Goal: Task Accomplishment & Management: Manage account settings

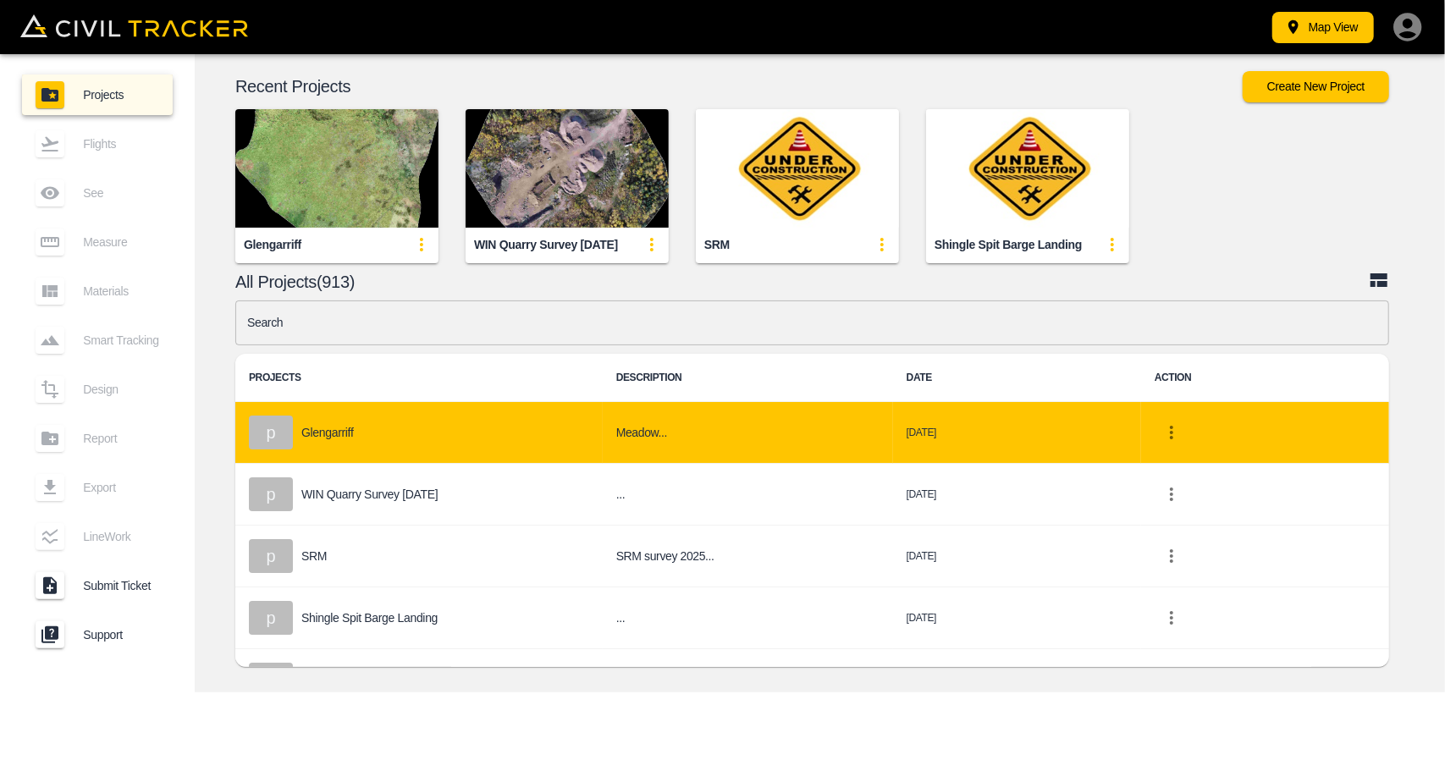
click at [1181, 429] on icon "project-list-table" at bounding box center [1171, 432] width 20 height 20
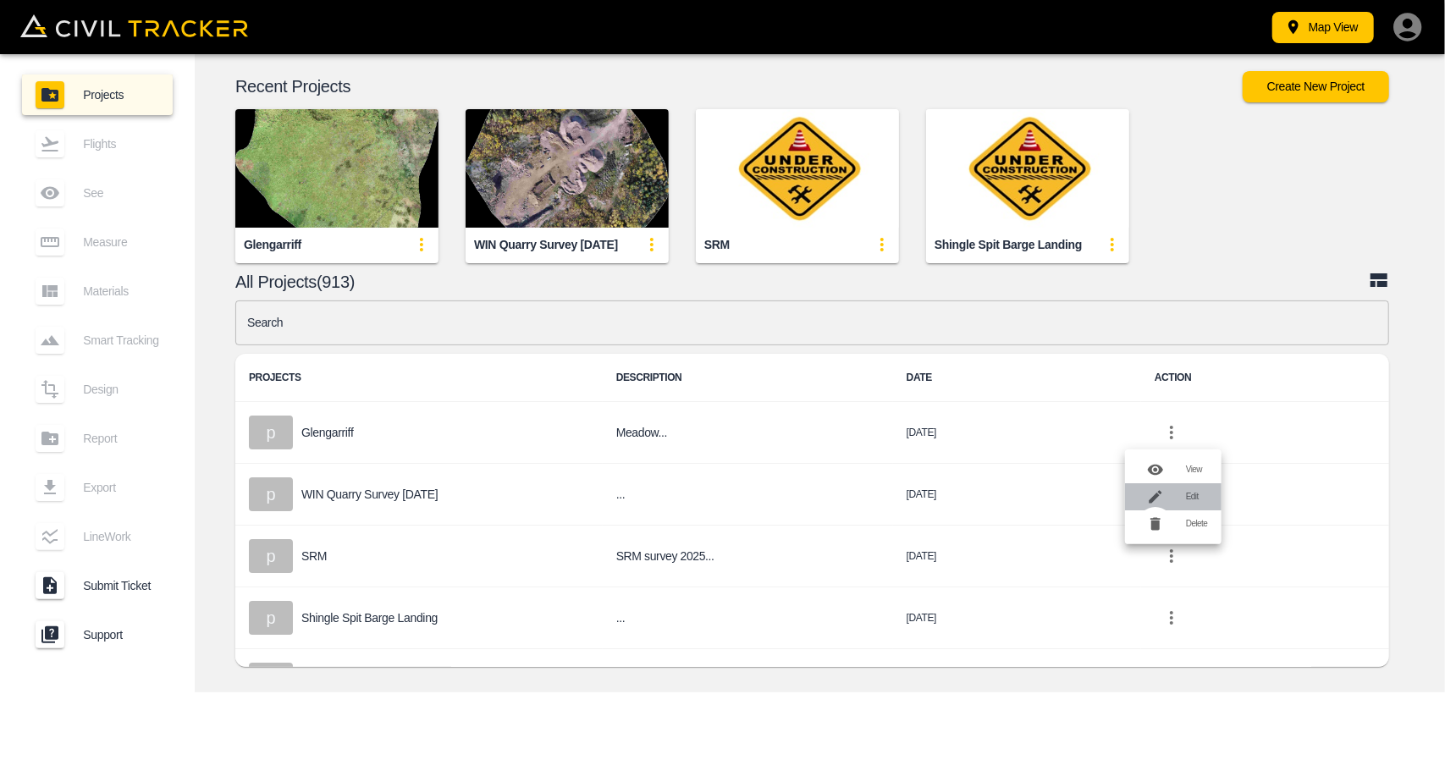
click at [1195, 500] on h6 "Edit" at bounding box center [1197, 497] width 22 height 10
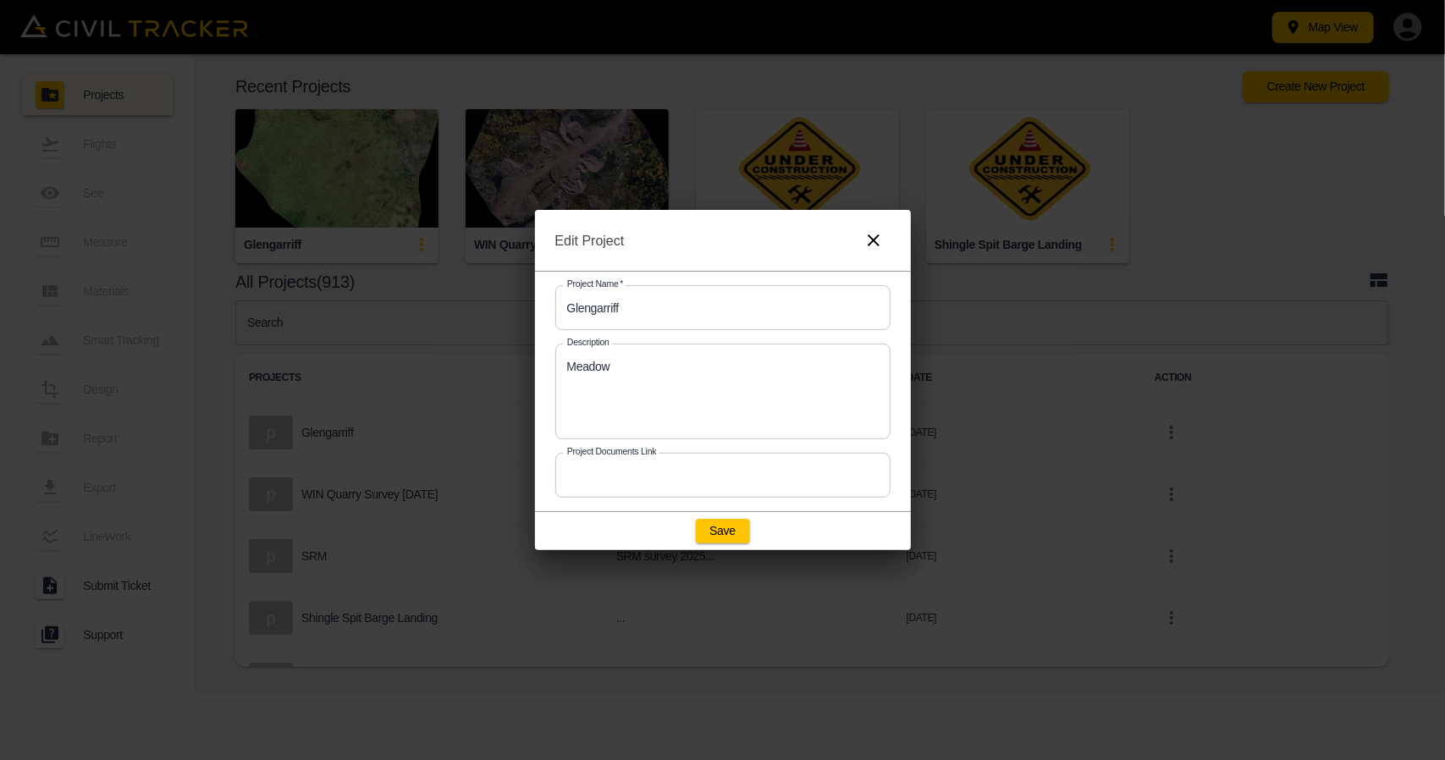
click at [863, 239] on icon "button" at bounding box center [873, 240] width 20 height 20
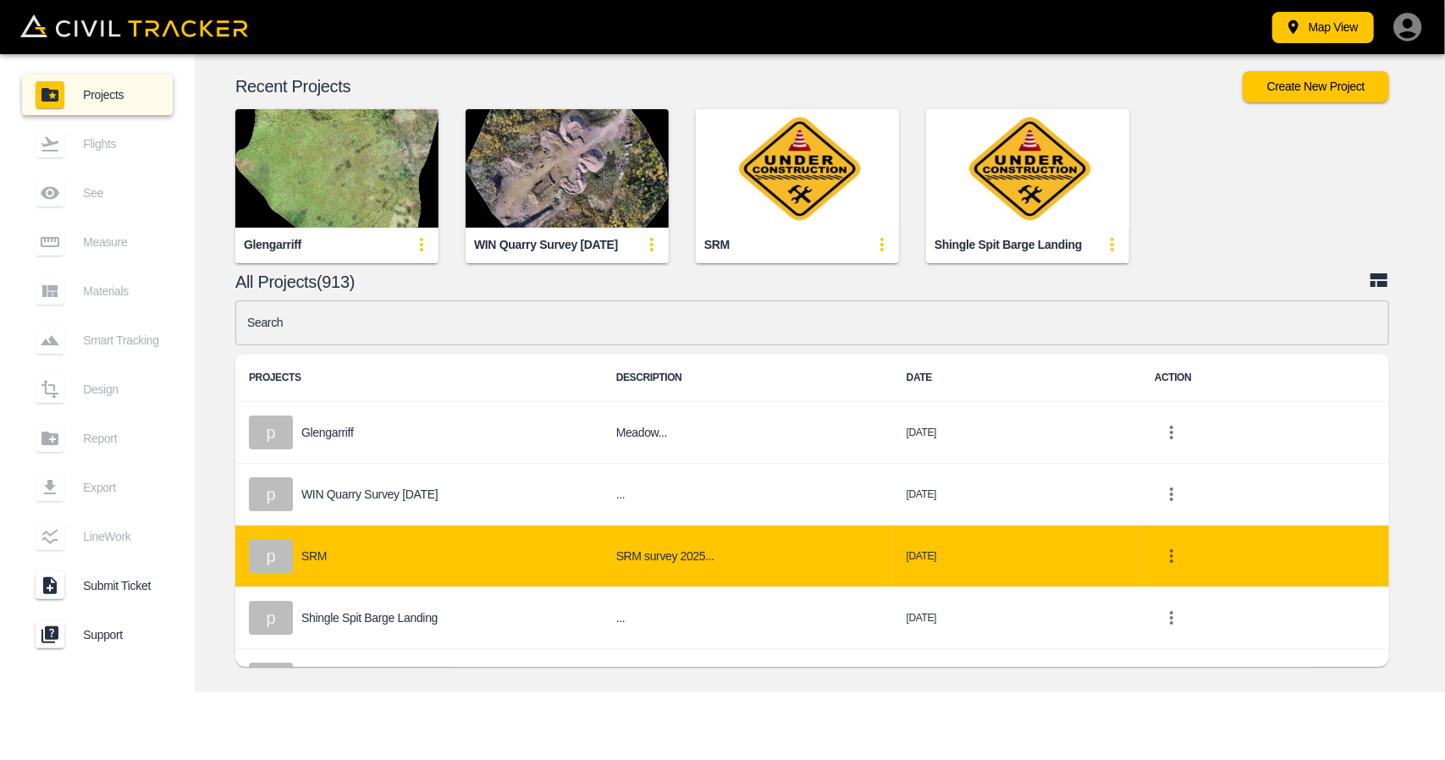
scroll to position [85, 0]
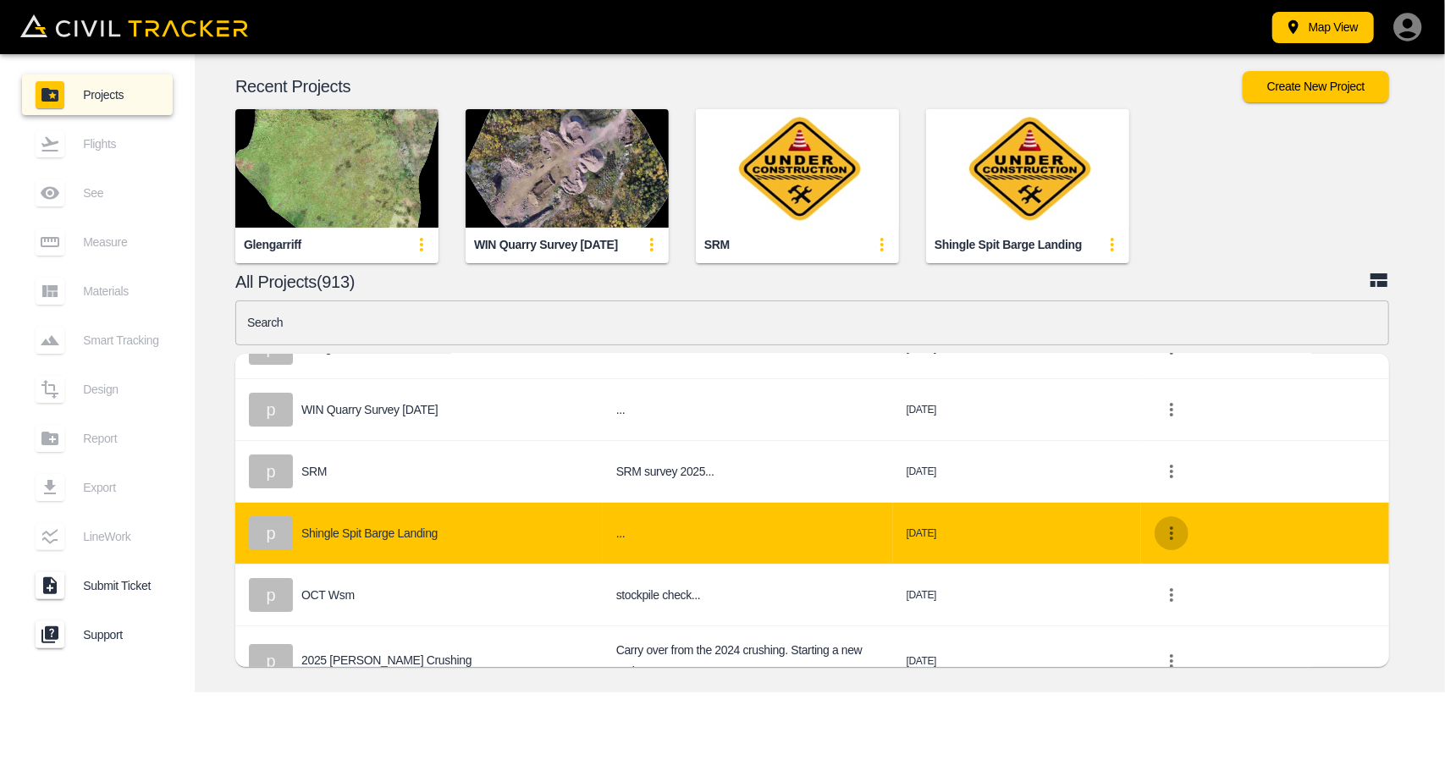
click at [1181, 529] on icon "project-list-table" at bounding box center [1171, 533] width 20 height 20
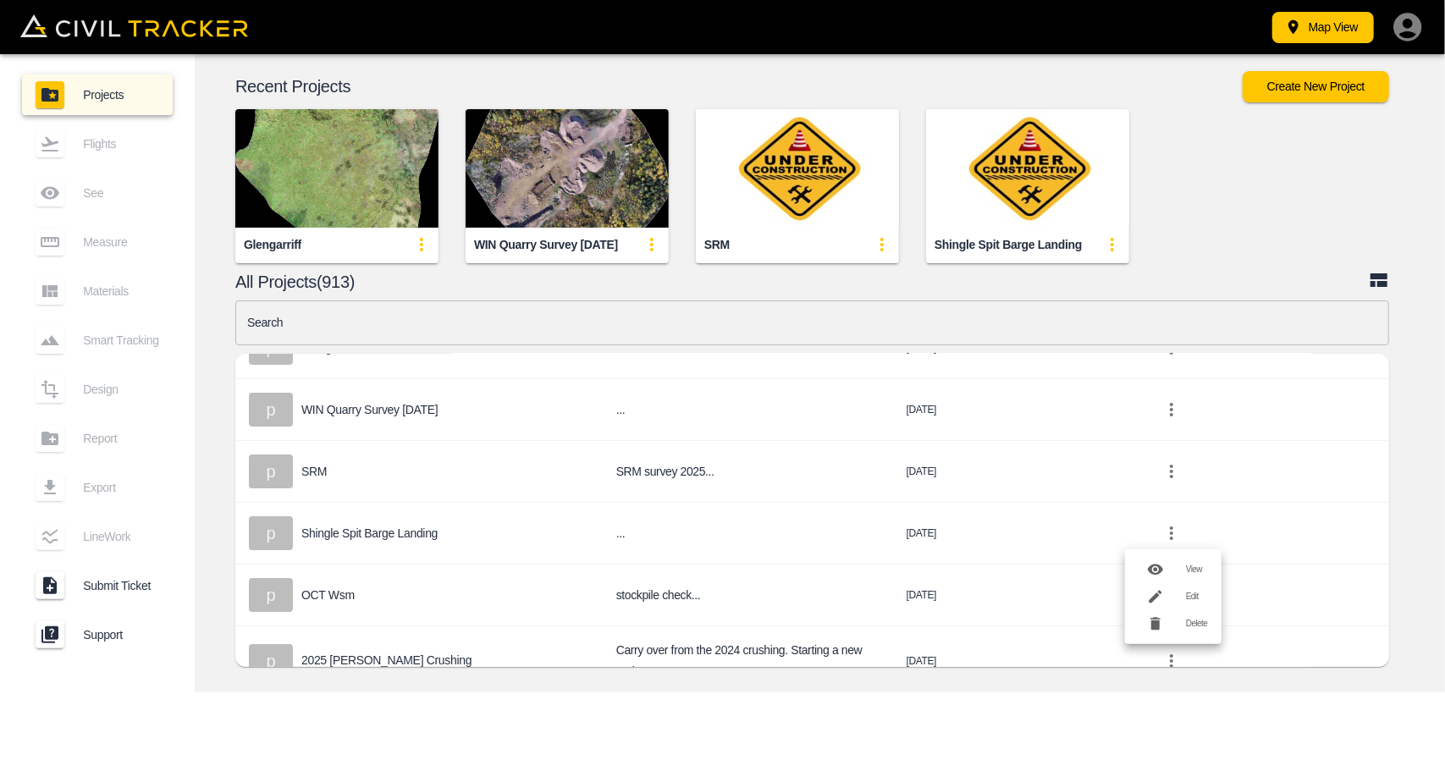
click at [1190, 595] on h6 "Edit" at bounding box center [1197, 597] width 22 height 10
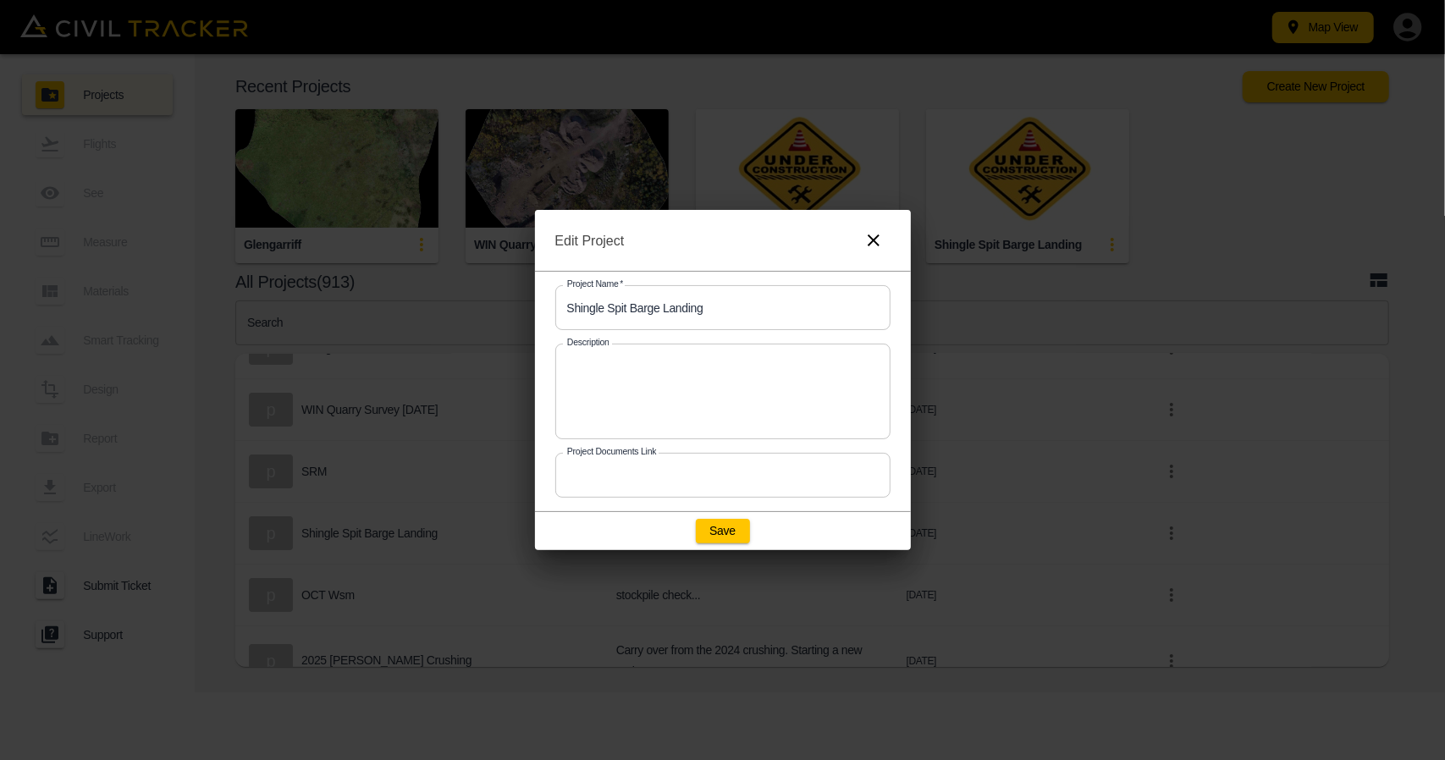
click at [875, 238] on icon "button" at bounding box center [873, 240] width 12 height 12
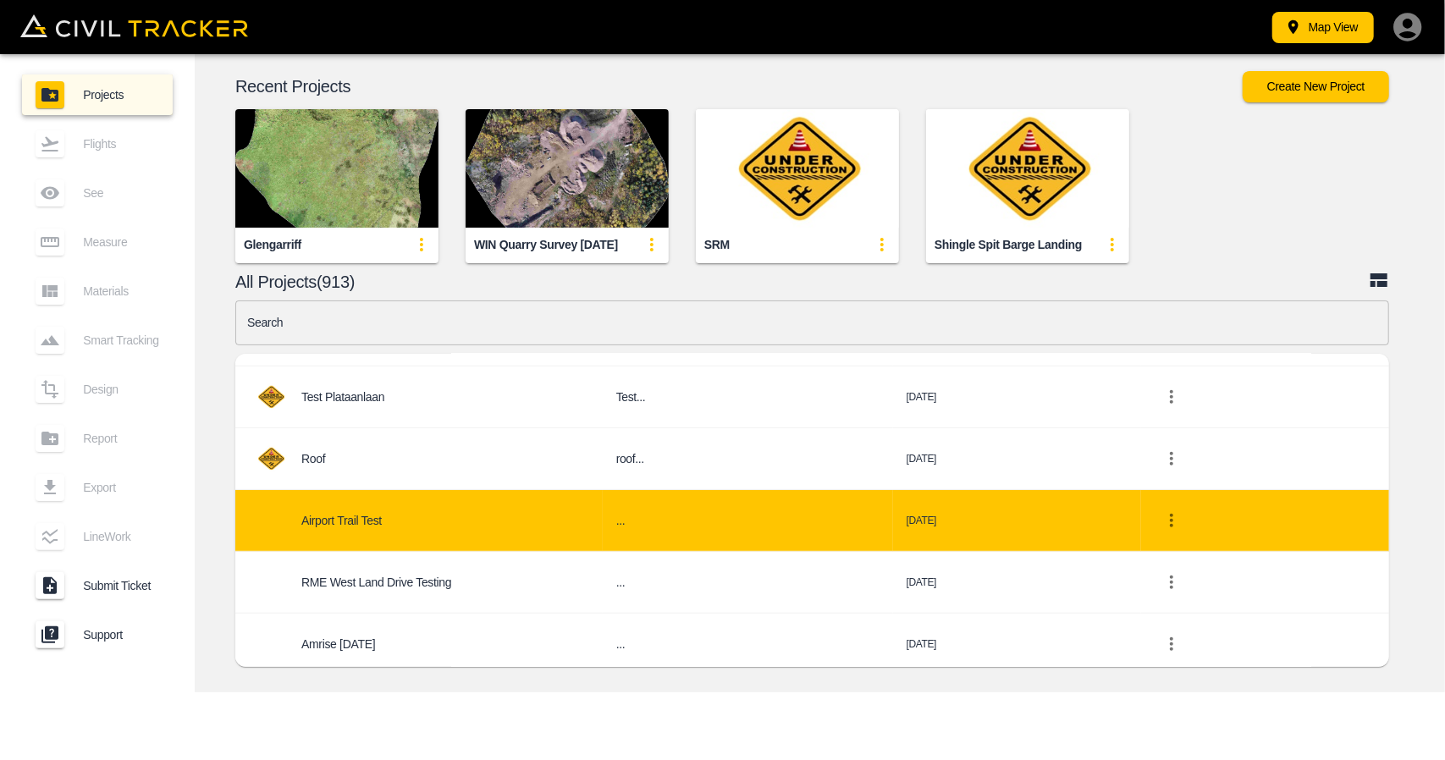
scroll to position [677, 0]
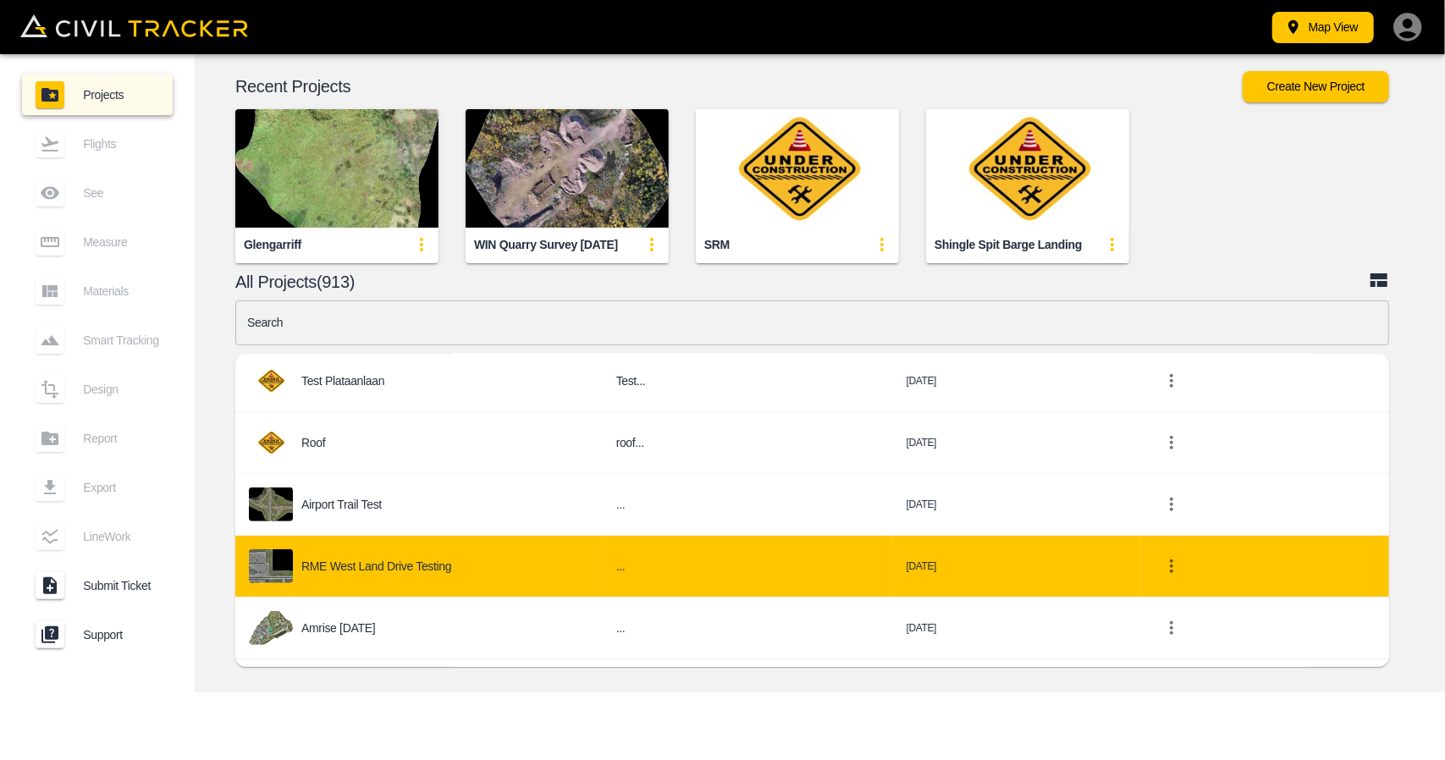
click at [1173, 560] on icon "project-list-table" at bounding box center [1170, 566] width 3 height 14
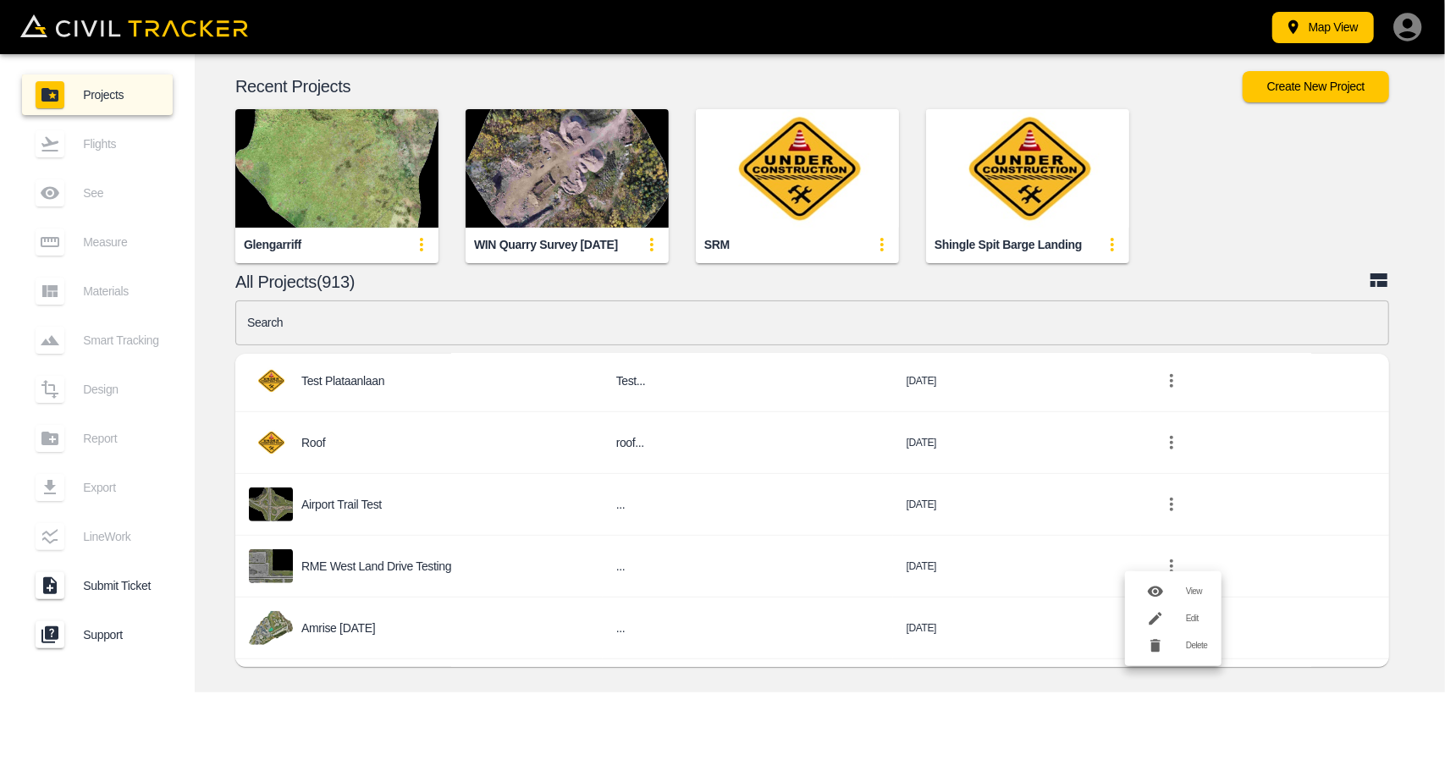
click at [1188, 622] on h6 "Edit" at bounding box center [1197, 619] width 22 height 10
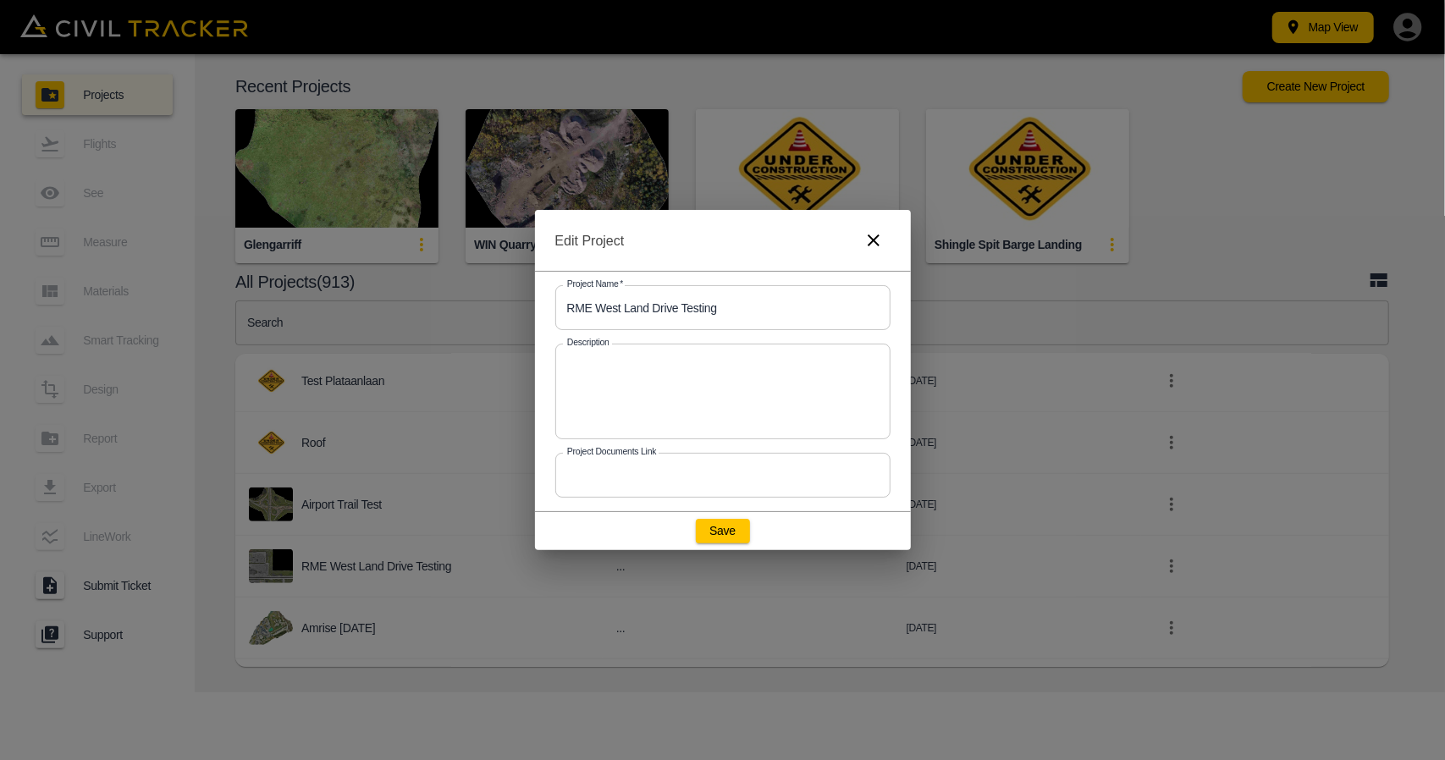
click at [867, 238] on icon "button" at bounding box center [873, 240] width 20 height 20
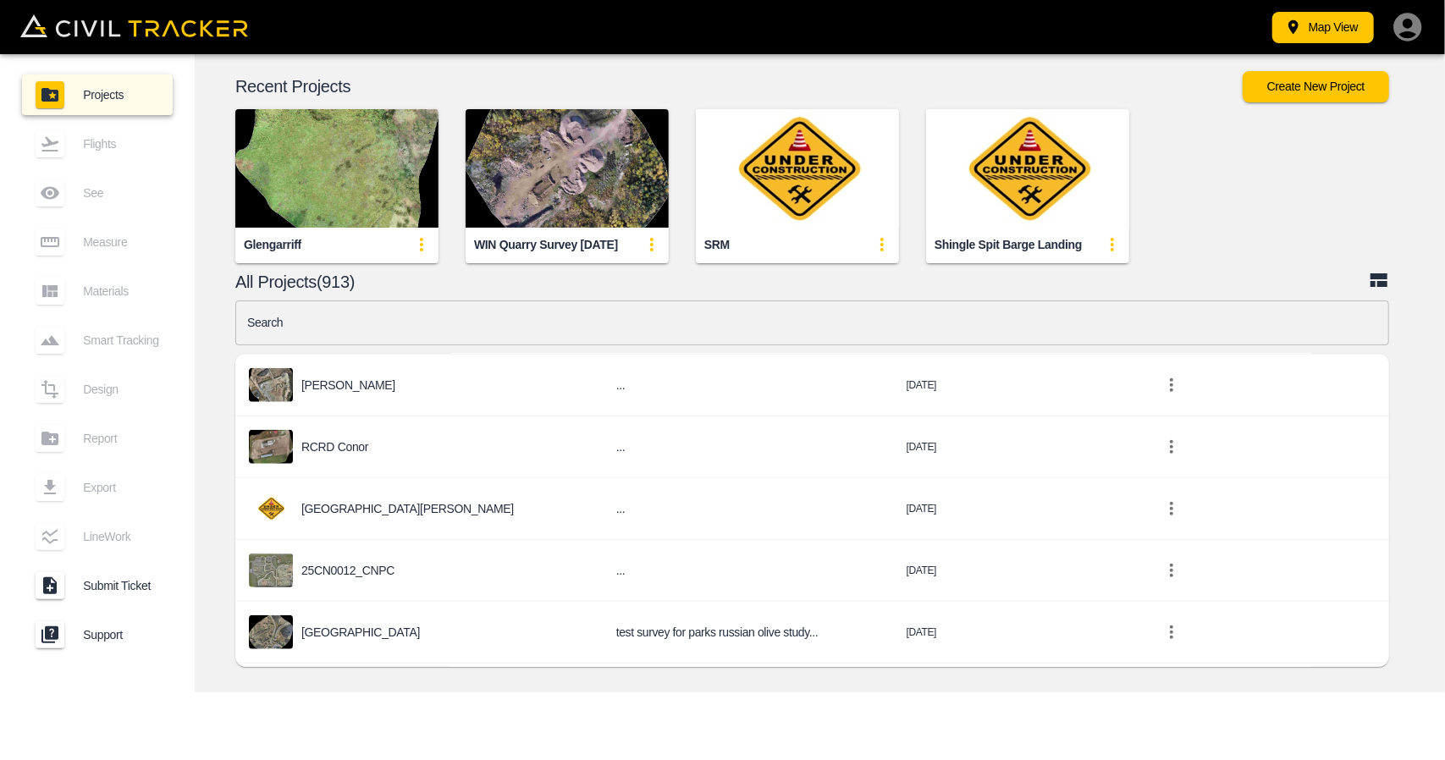
scroll to position [1354, 0]
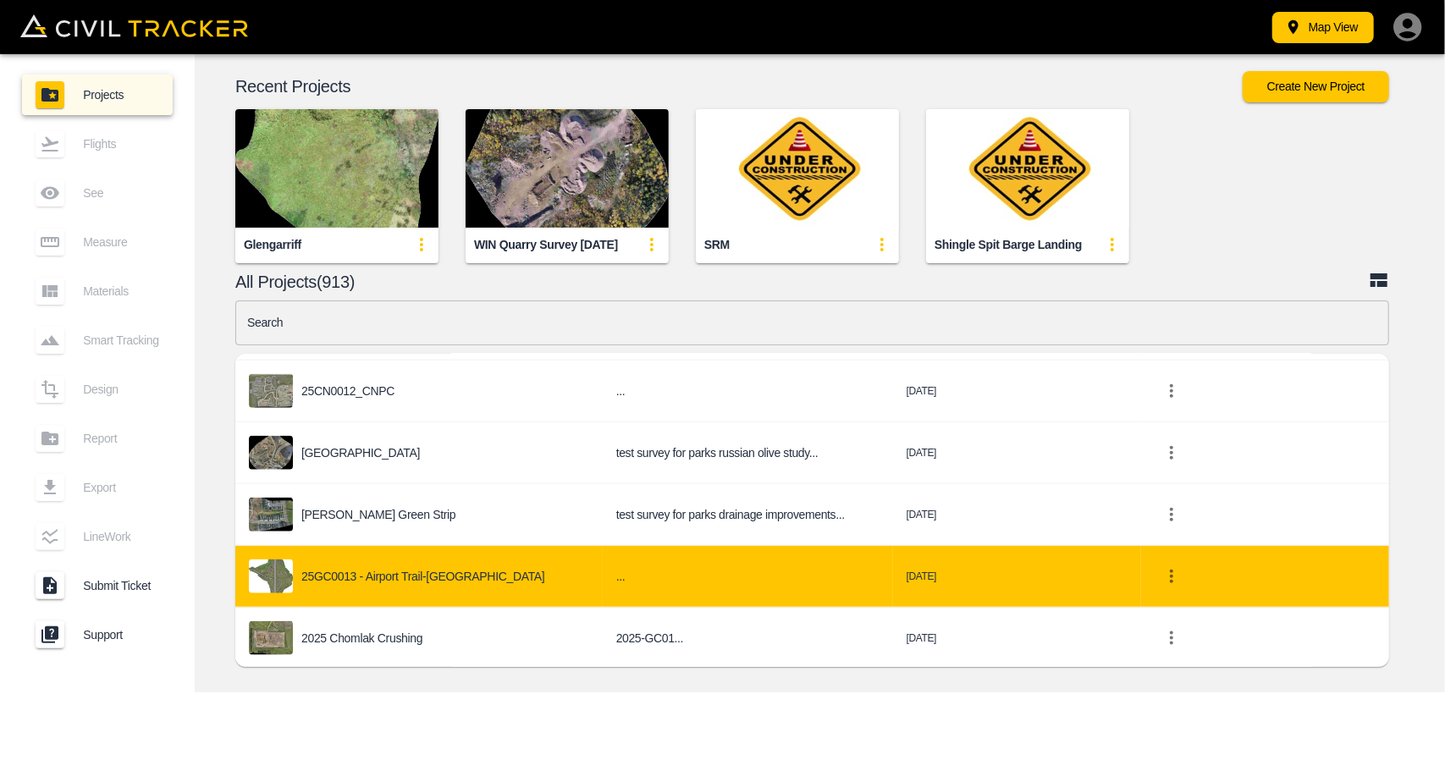
click at [1173, 570] on icon "project-list-table" at bounding box center [1170, 577] width 3 height 14
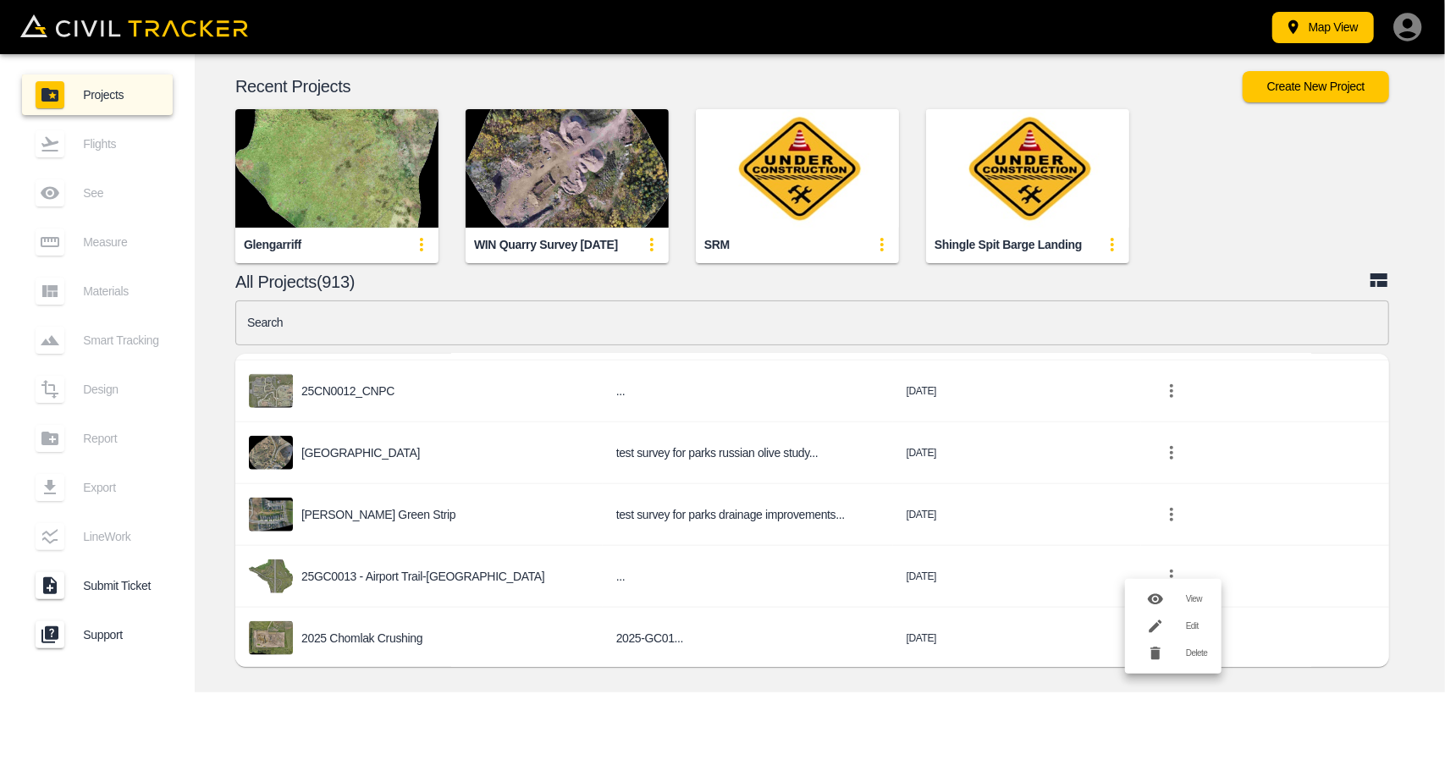
click at [1191, 628] on h6 "Edit" at bounding box center [1197, 626] width 22 height 10
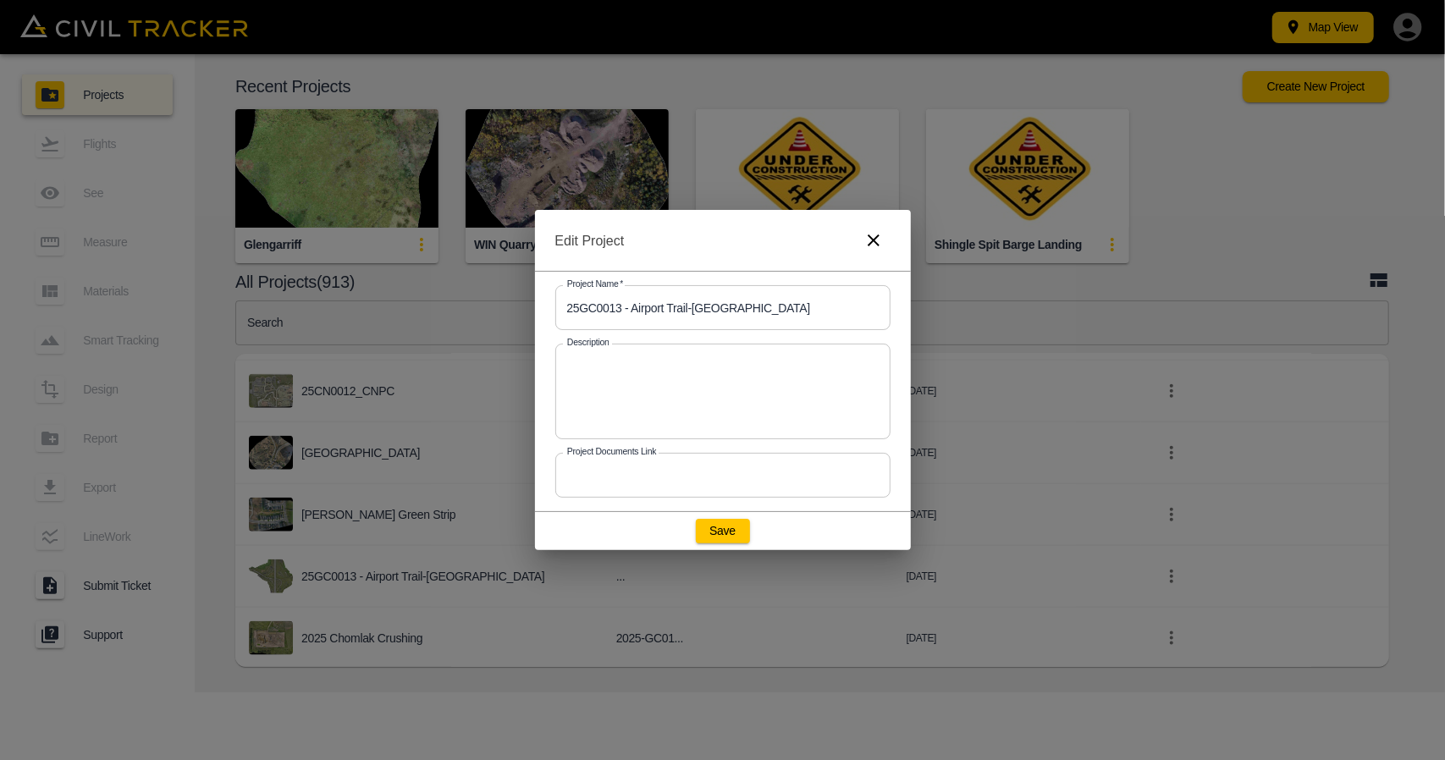
click at [878, 239] on icon "button" at bounding box center [873, 240] width 20 height 20
